Goal: Task Accomplishment & Management: Manage account settings

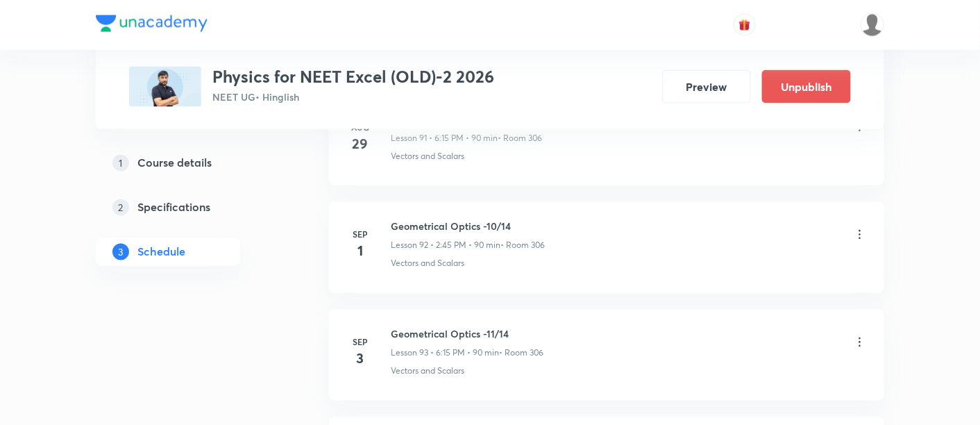
scroll to position [10507, 0]
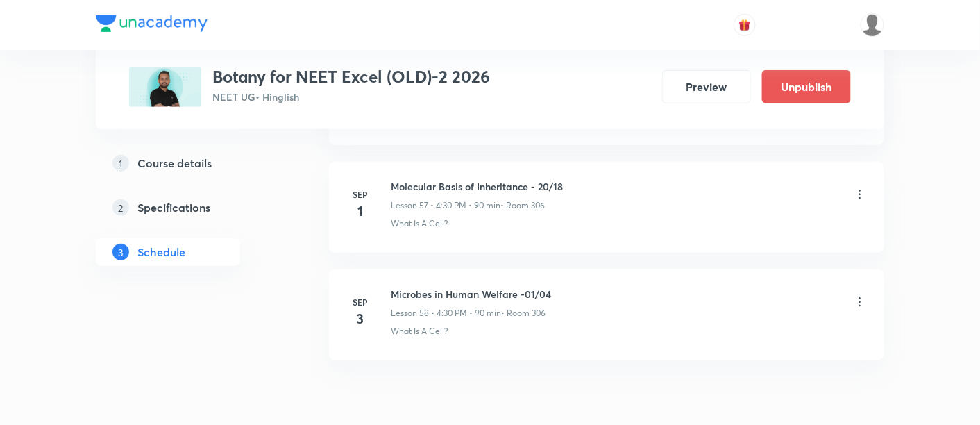
scroll to position [6761, 0]
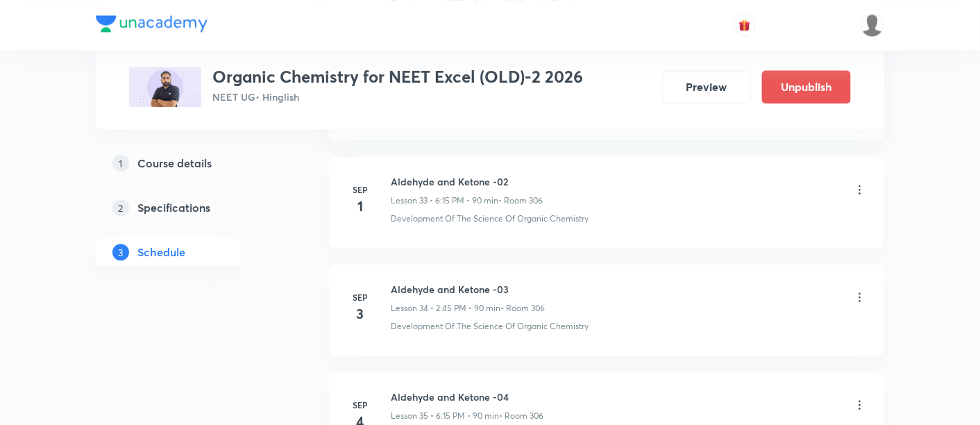
scroll to position [4282, 0]
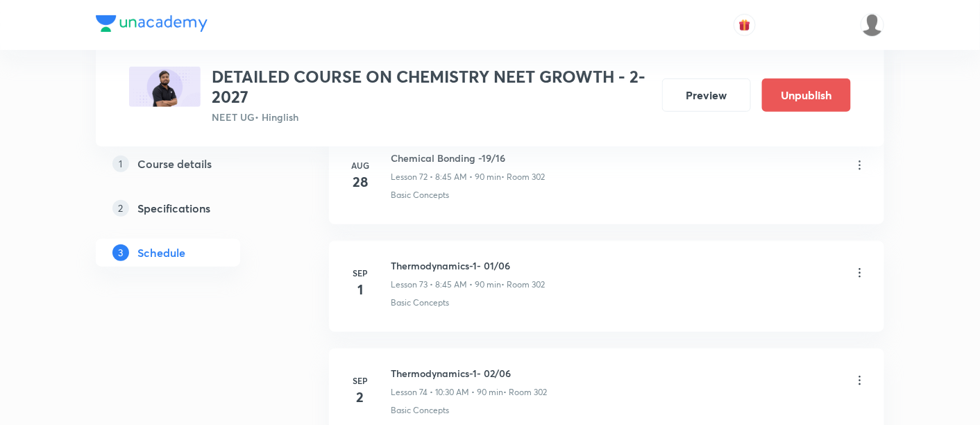
scroll to position [8513, 0]
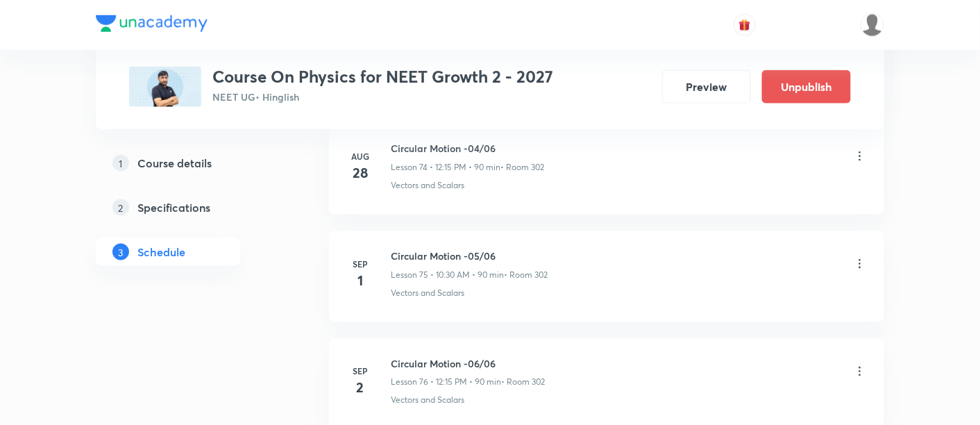
scroll to position [8723, 0]
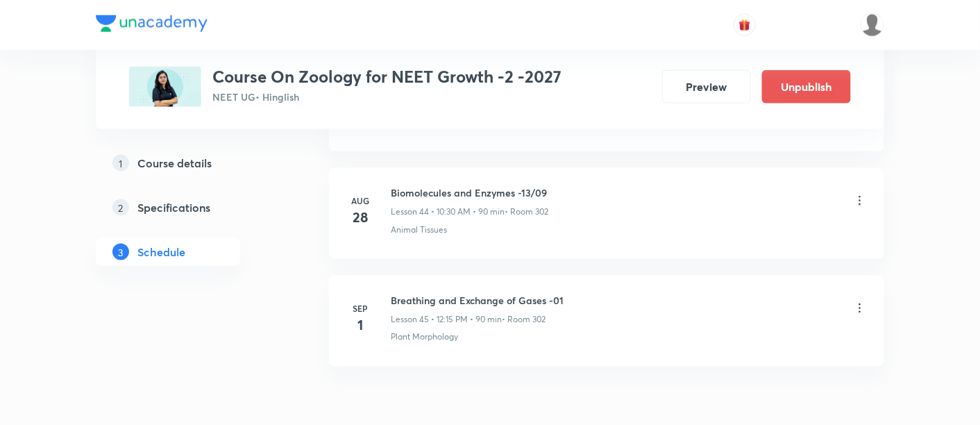
scroll to position [5509, 0]
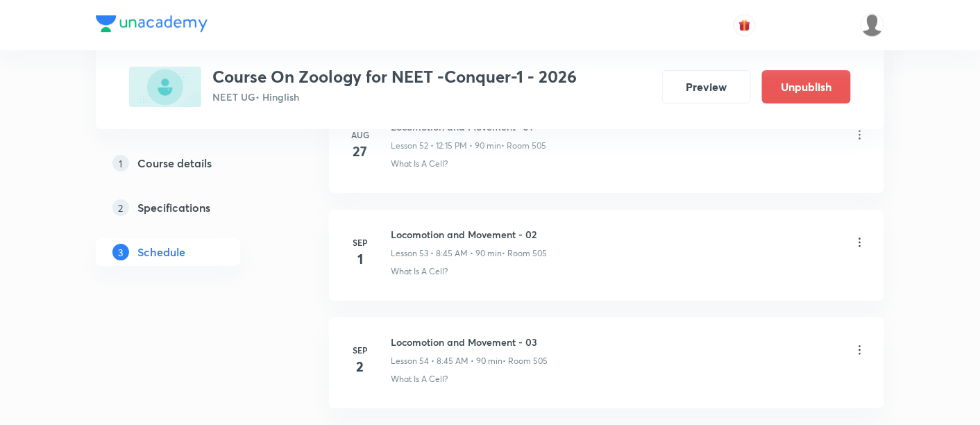
scroll to position [6384, 0]
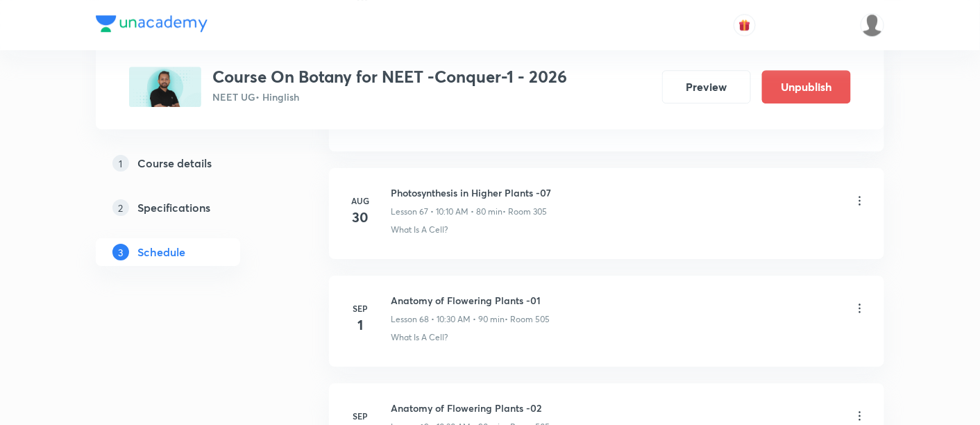
scroll to position [7927, 0]
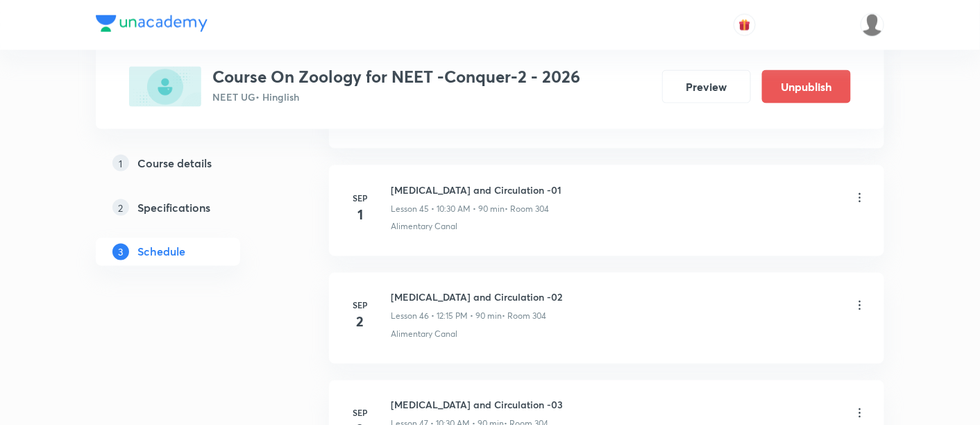
scroll to position [5567, 0]
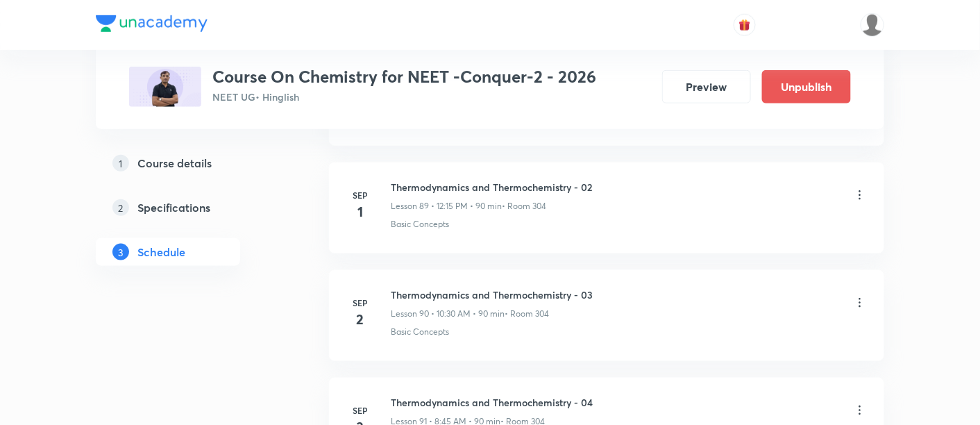
scroll to position [10276, 0]
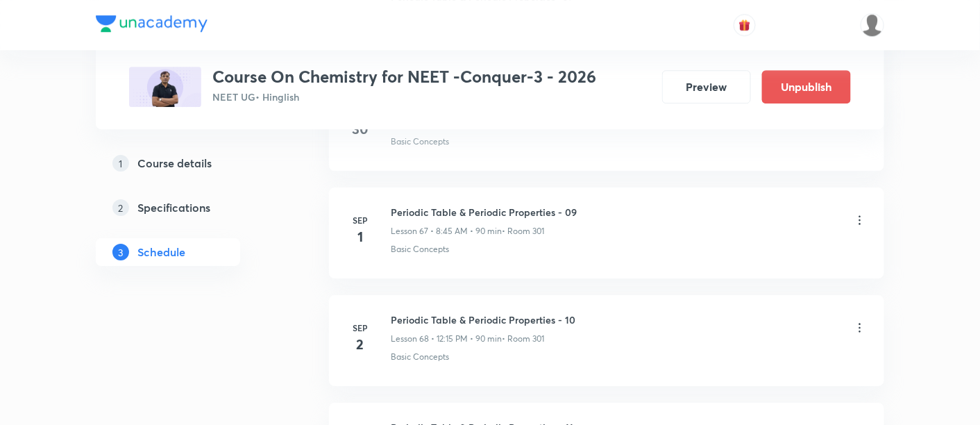
scroll to position [7905, 0]
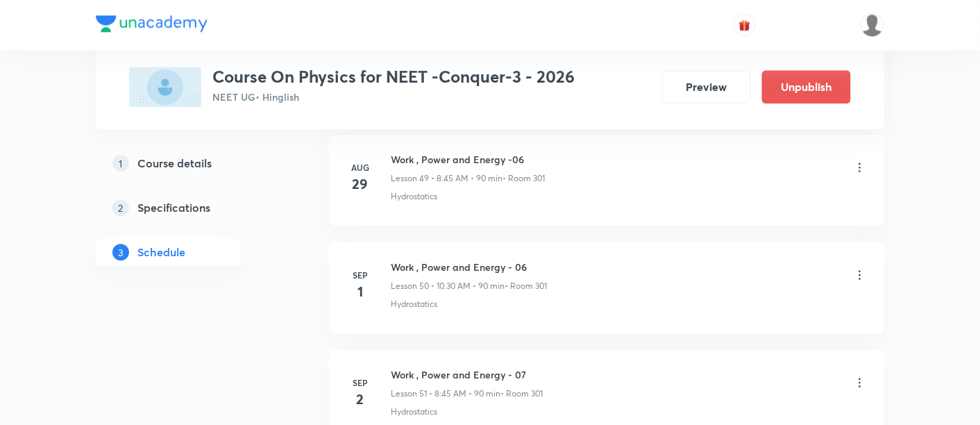
scroll to position [6020, 0]
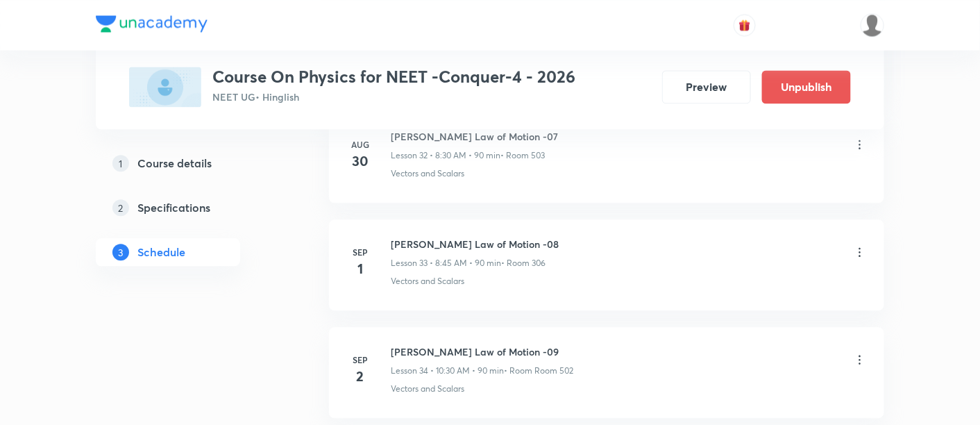
scroll to position [4216, 0]
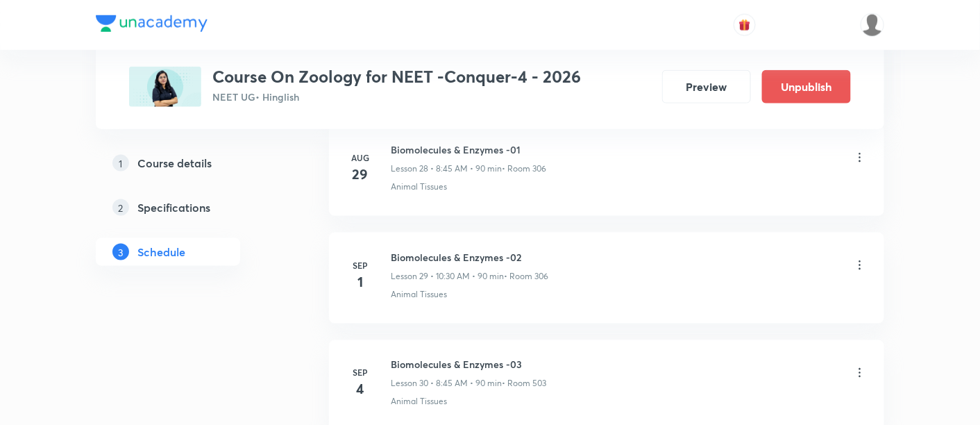
scroll to position [3771, 0]
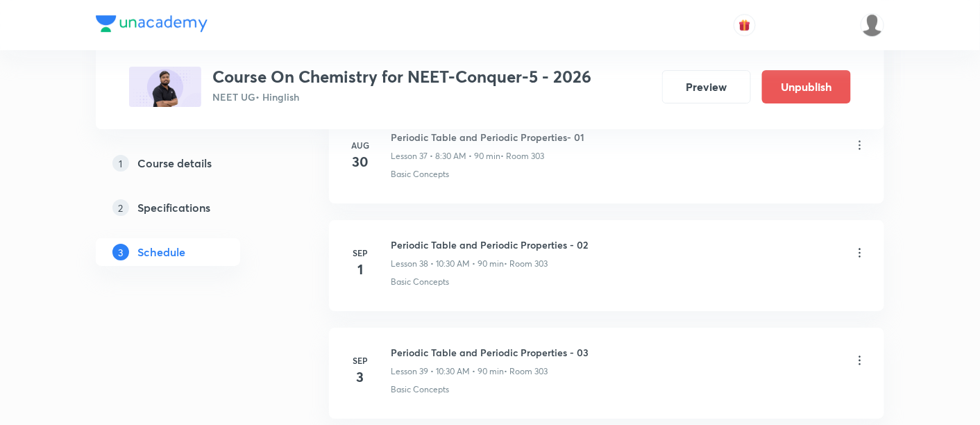
scroll to position [4753, 0]
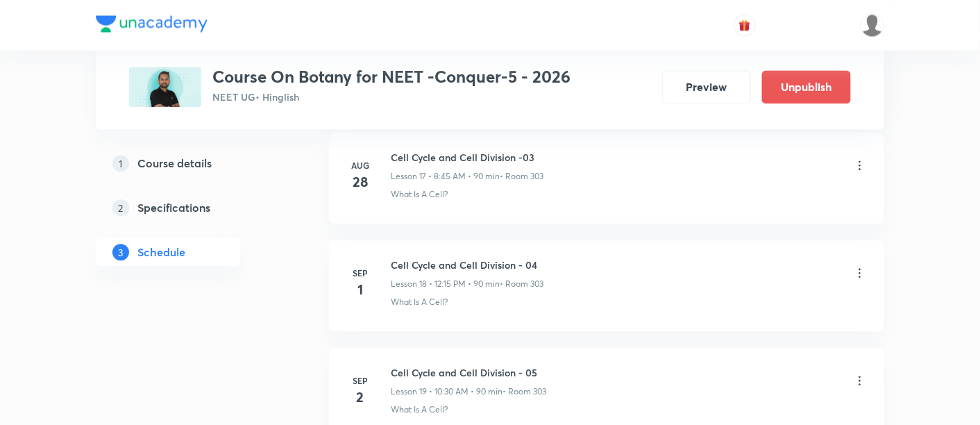
scroll to position [2587, 0]
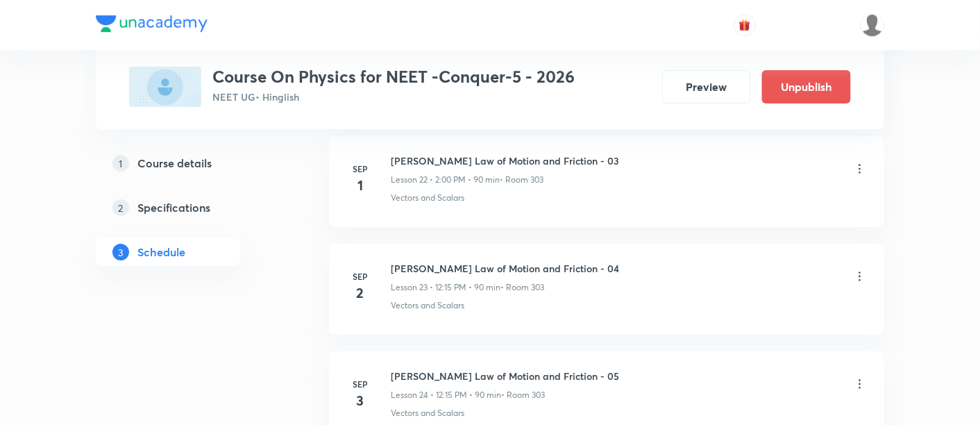
scroll to position [3112, 0]
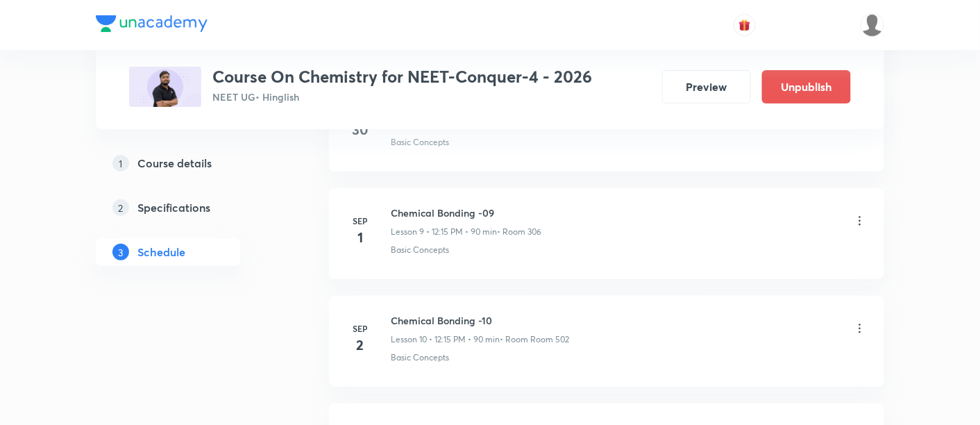
scroll to position [1651, 0]
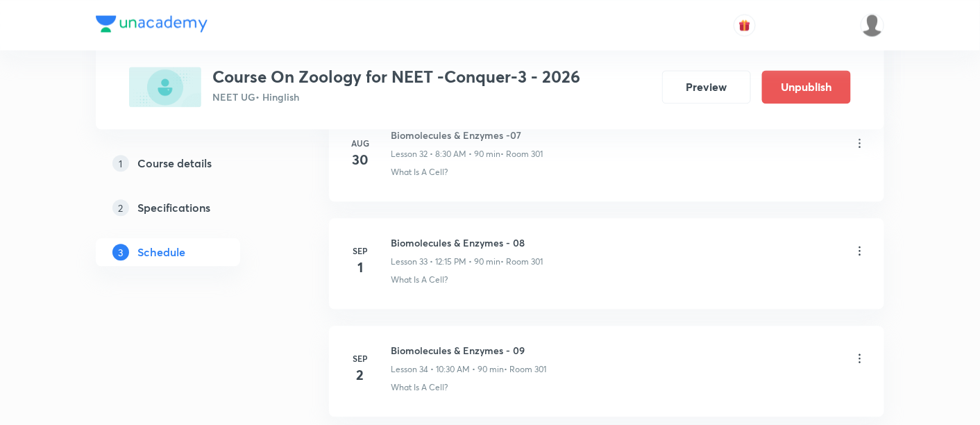
scroll to position [4222, 0]
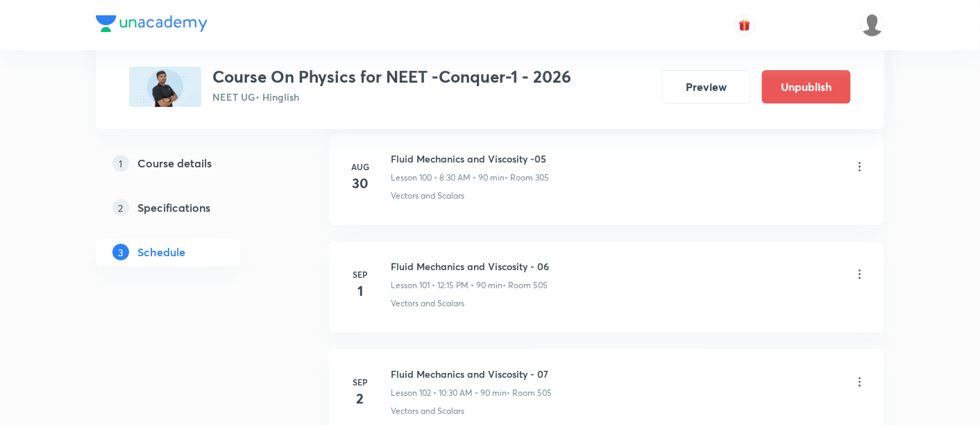
scroll to position [11508, 0]
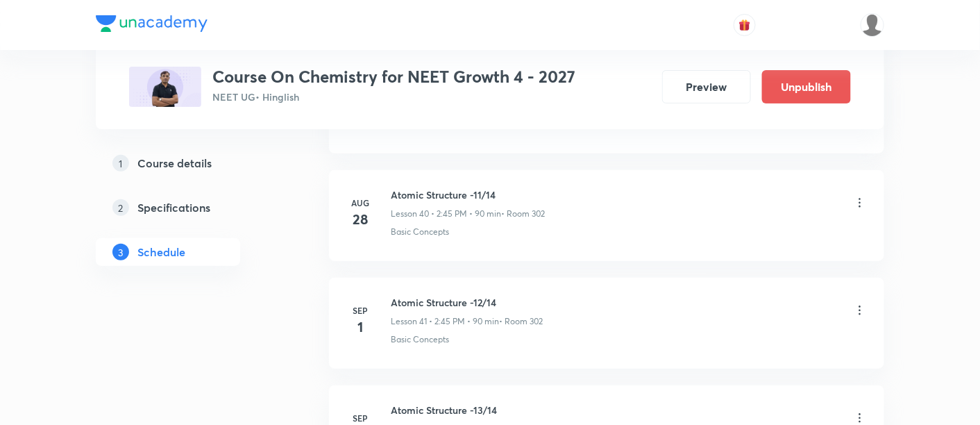
scroll to position [5024, 0]
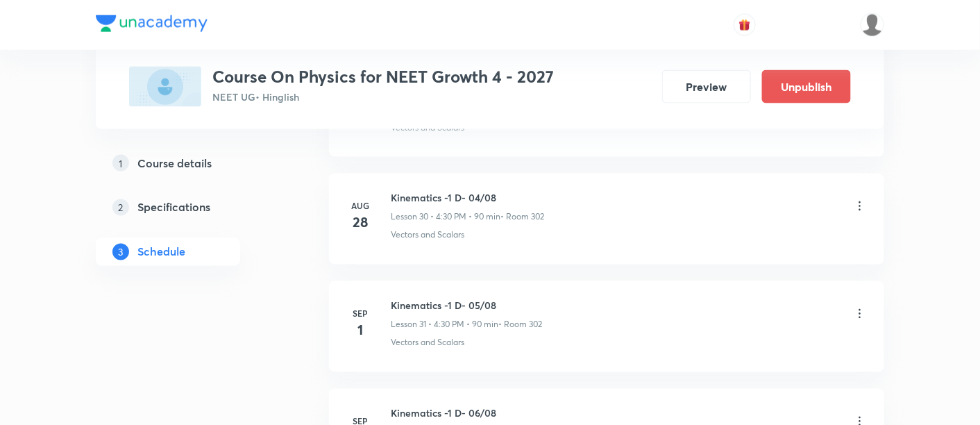
scroll to position [3931, 0]
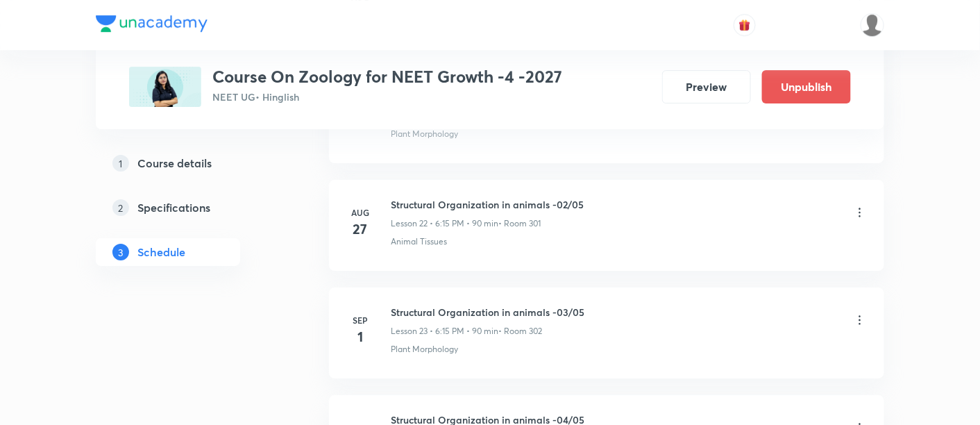
scroll to position [3137, 0]
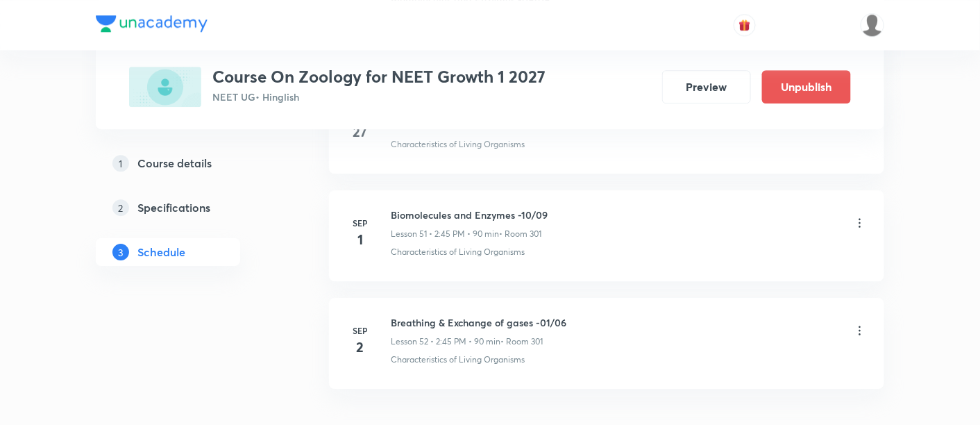
scroll to position [6172, 0]
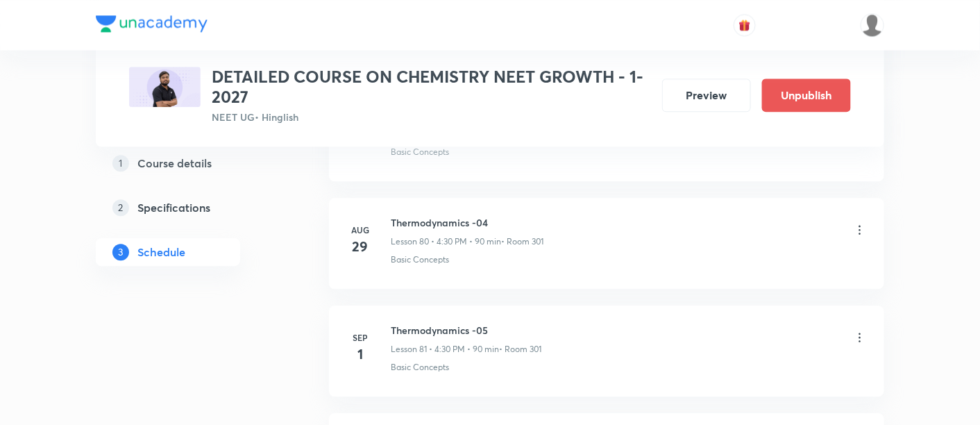
scroll to position [9316, 0]
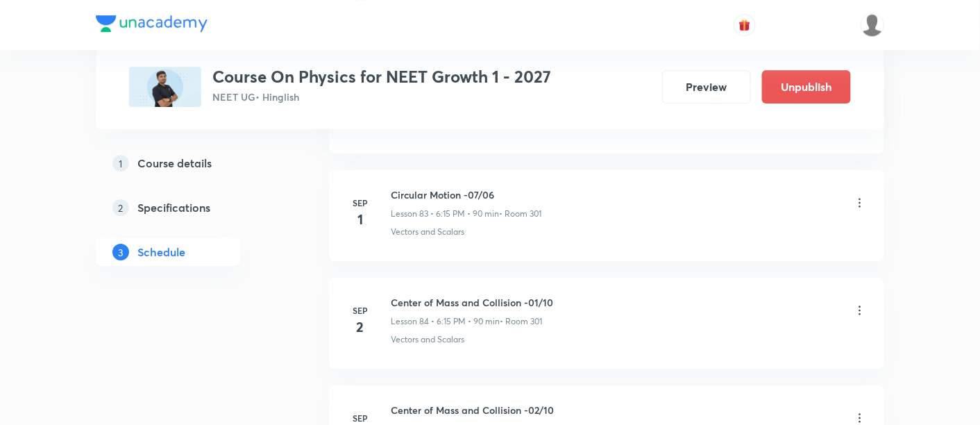
scroll to position [9568, 0]
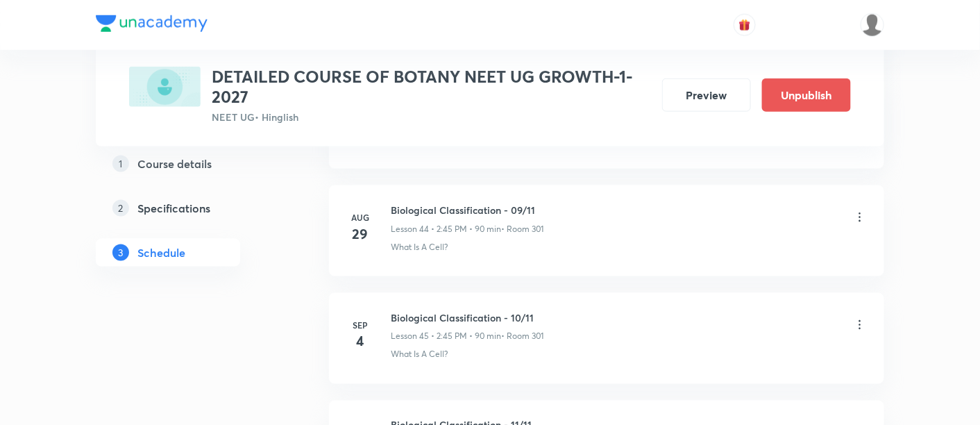
scroll to position [5443, 0]
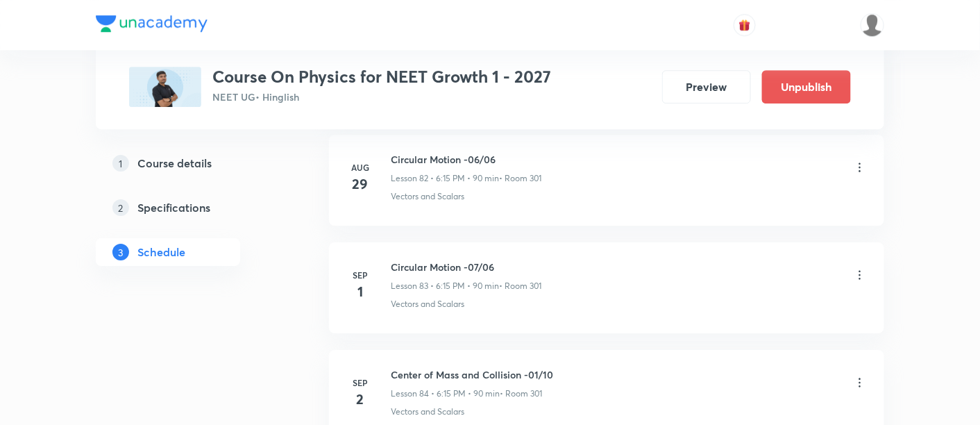
scroll to position [9584, 0]
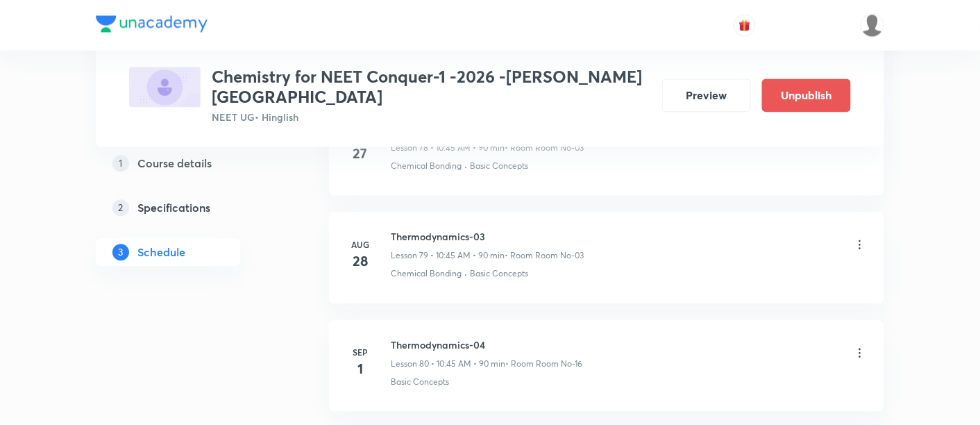
scroll to position [9262, 0]
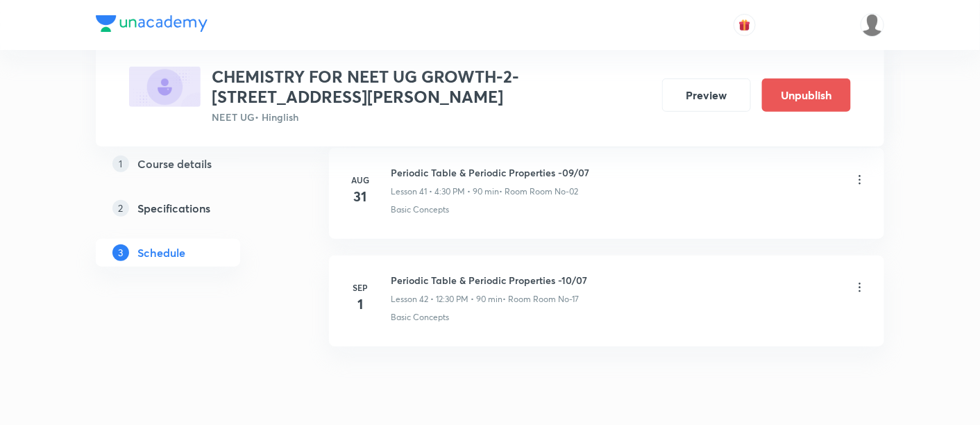
scroll to position [5172, 0]
